Goal: Obtain resource: Download file/media

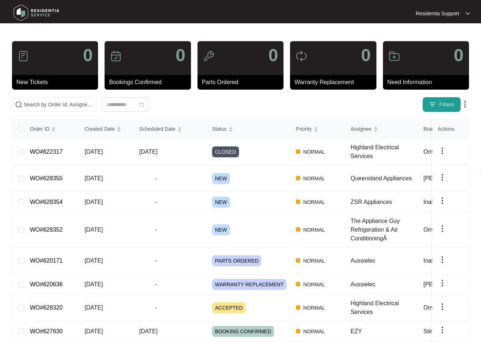
click at [437, 106] on button "Filters" at bounding box center [441, 104] width 38 height 15
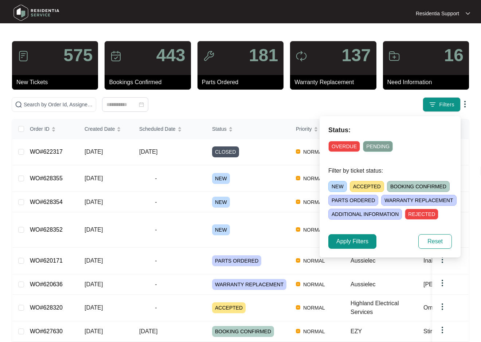
click at [333, 144] on span "OVERDUE" at bounding box center [344, 146] width 32 height 11
click at [351, 244] on span "Apply Filters" at bounding box center [352, 241] width 32 height 9
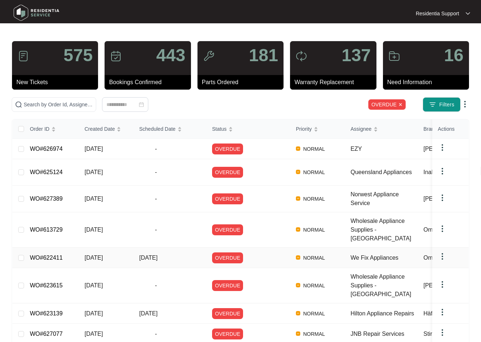
scroll to position [64, 0]
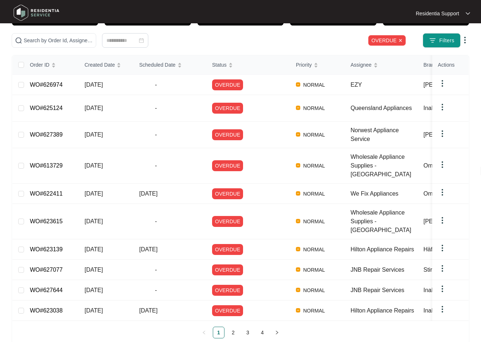
click at [465, 38] on img at bounding box center [464, 40] width 9 height 9
click at [440, 55] on span "Download Tickets CSV" at bounding box center [431, 54] width 64 height 8
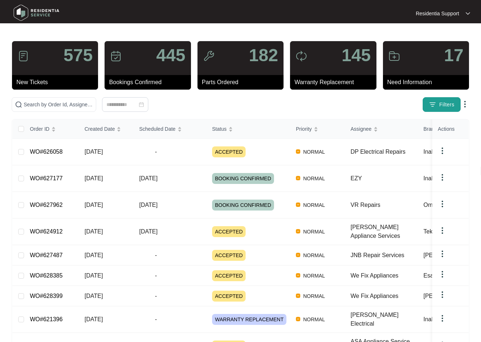
click at [443, 102] on span "Filters" at bounding box center [446, 105] width 15 height 8
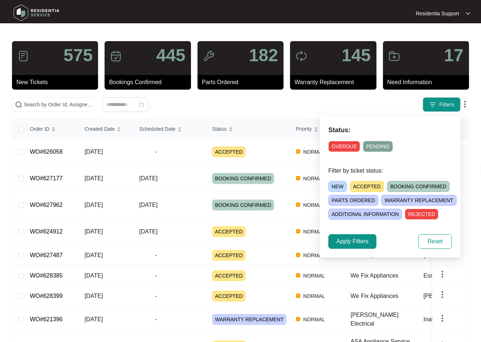
click at [348, 145] on span "OVERDUE" at bounding box center [344, 146] width 32 height 11
click at [361, 243] on span "Apply Filters" at bounding box center [352, 241] width 32 height 9
